Goal: Transaction & Acquisition: Purchase product/service

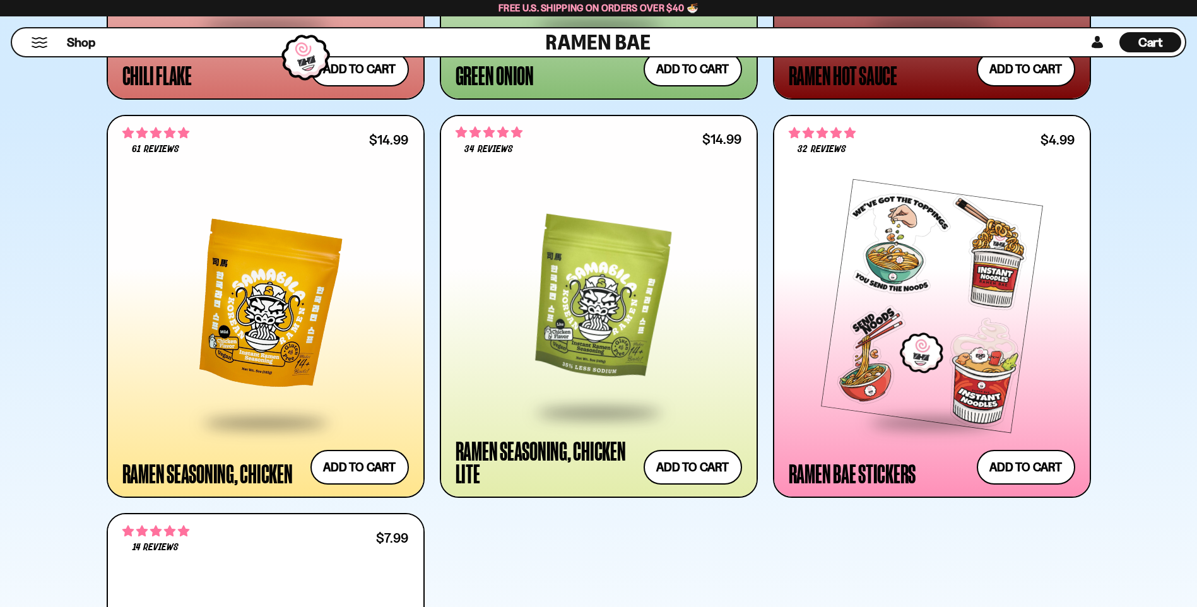
scroll to position [4668, 0]
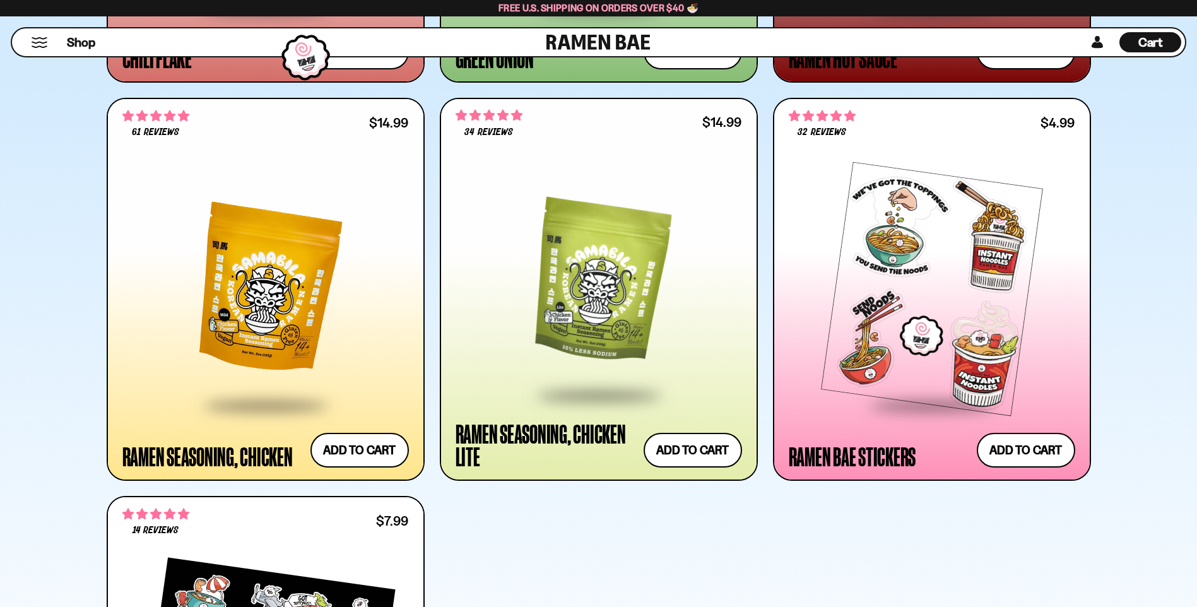
click at [607, 300] on div at bounding box center [598, 283] width 286 height 221
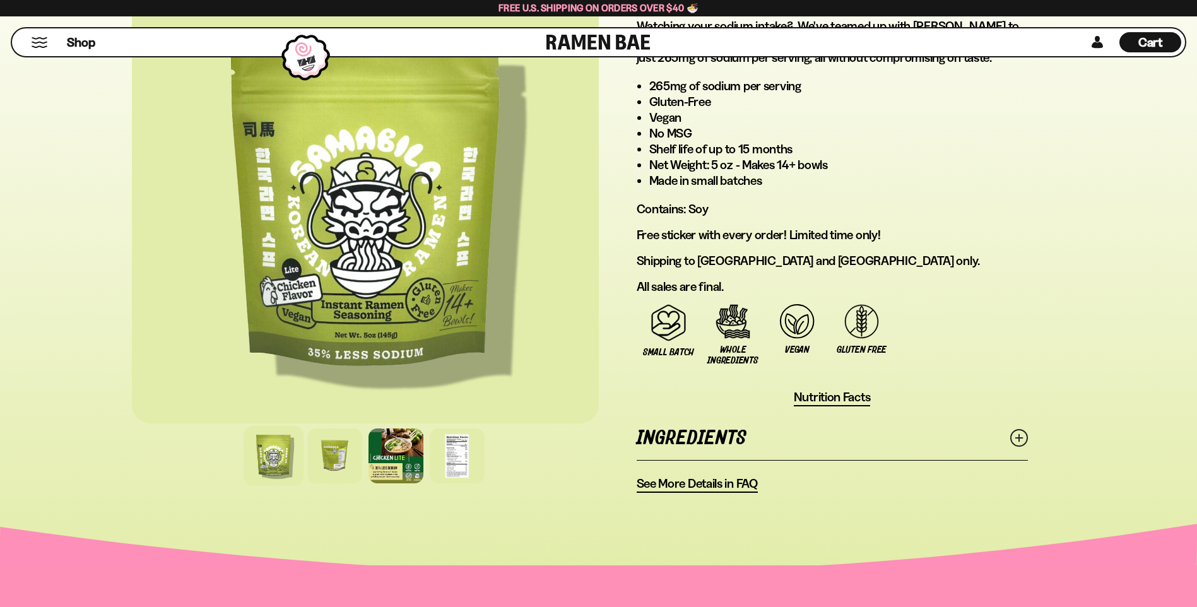
scroll to position [757, 0]
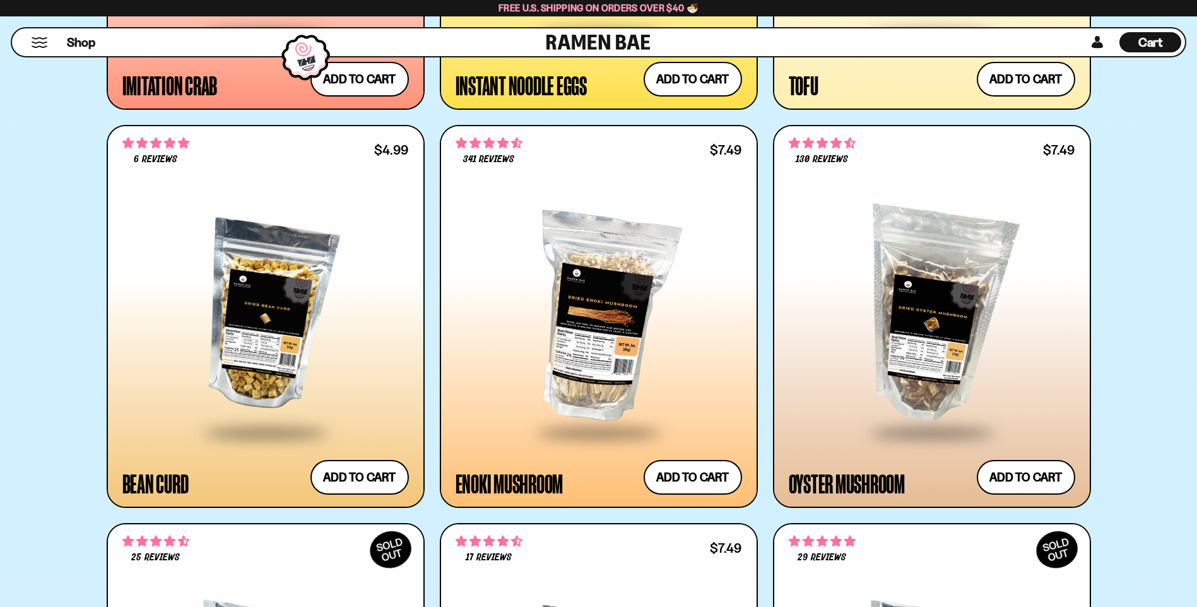
scroll to position [2649, 0]
